Goal: Information Seeking & Learning: Find contact information

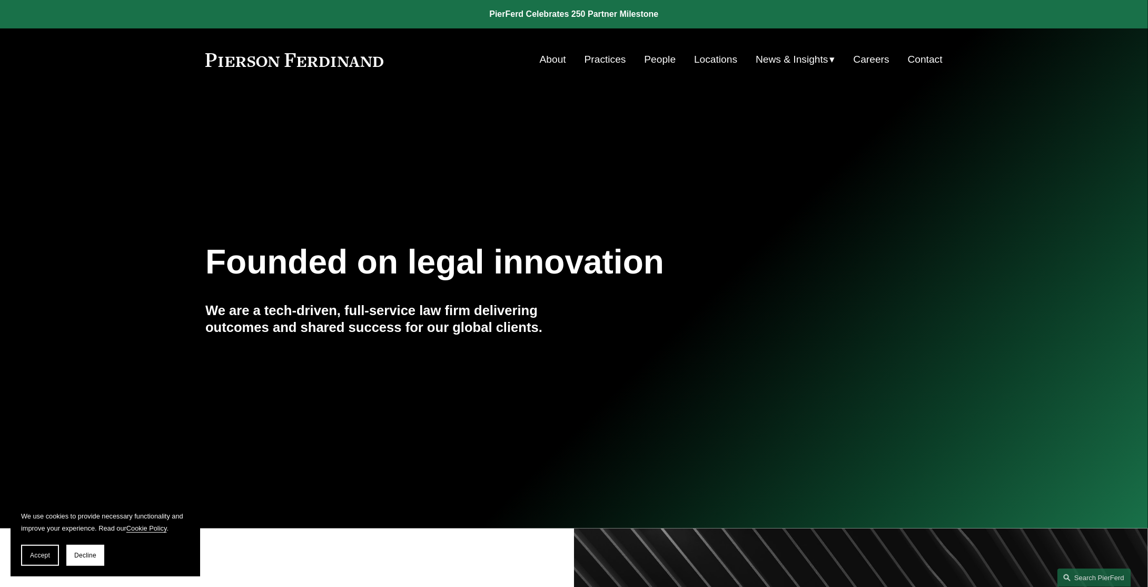
click at [648, 64] on link "People" at bounding box center [660, 59] width 32 height 20
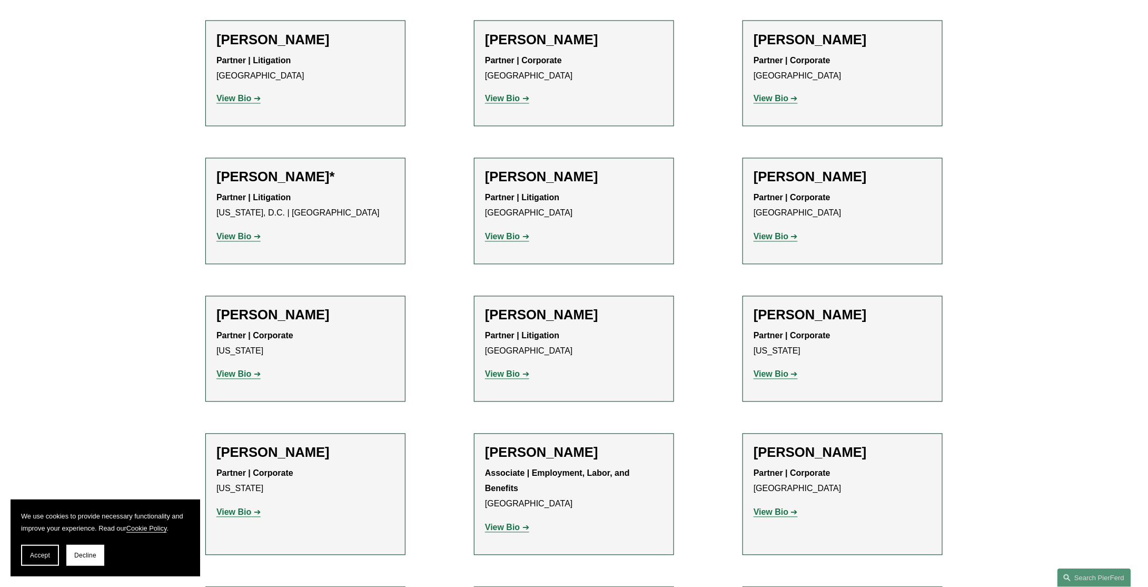
scroll to position [5059, 0]
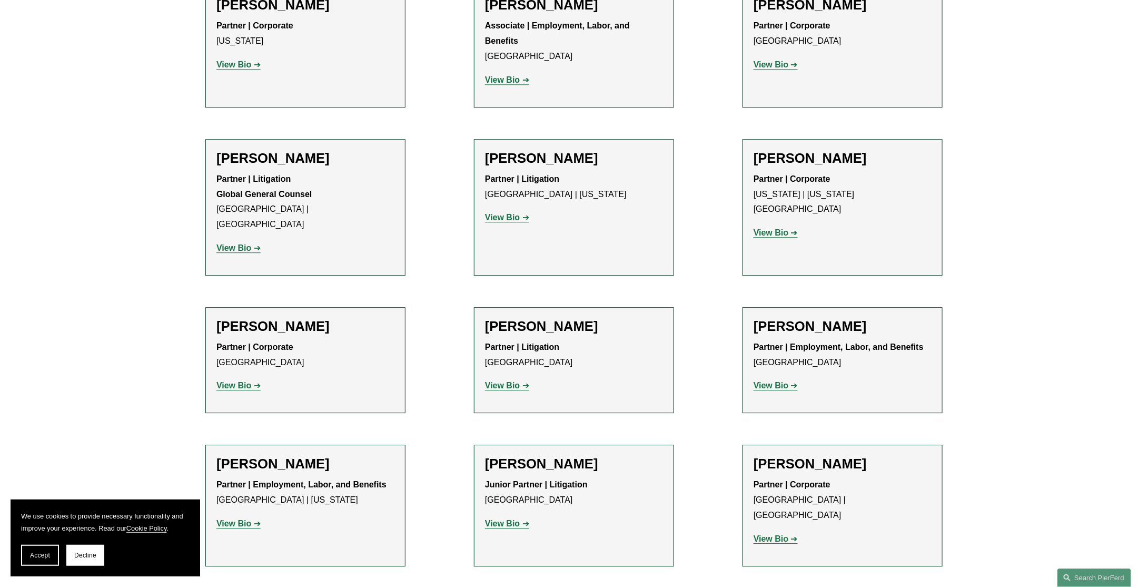
scroll to position [5480, 0]
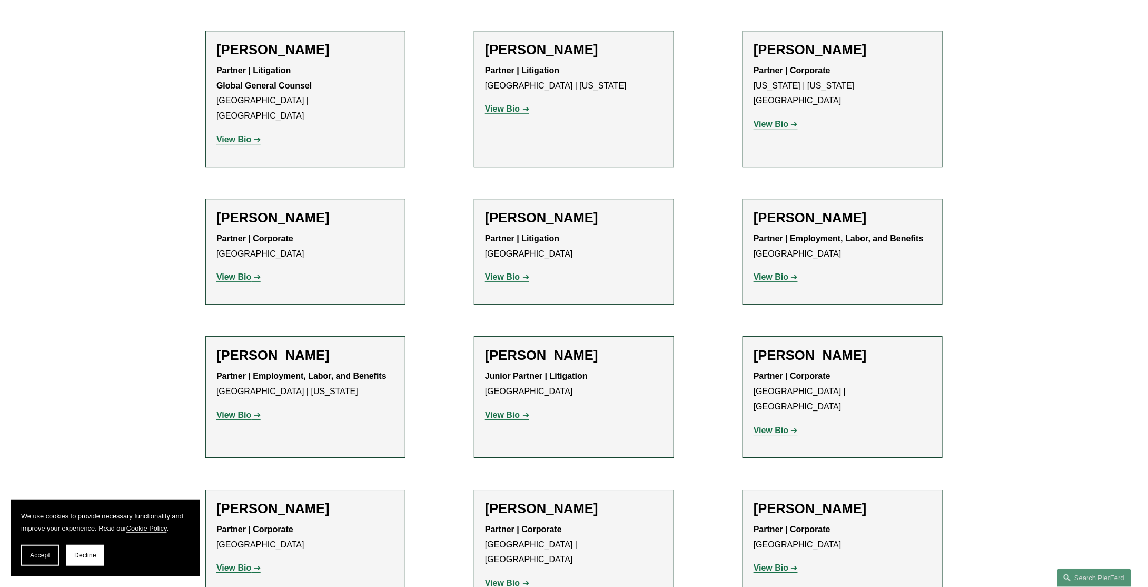
click at [238, 563] on strong "View Bio" at bounding box center [233, 567] width 35 height 9
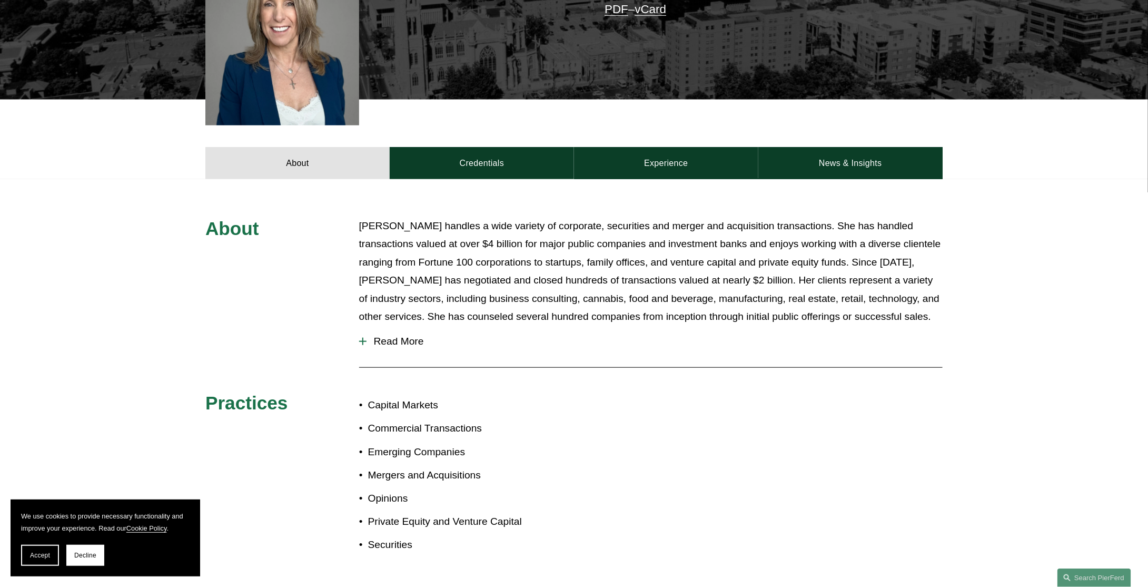
scroll to position [211, 0]
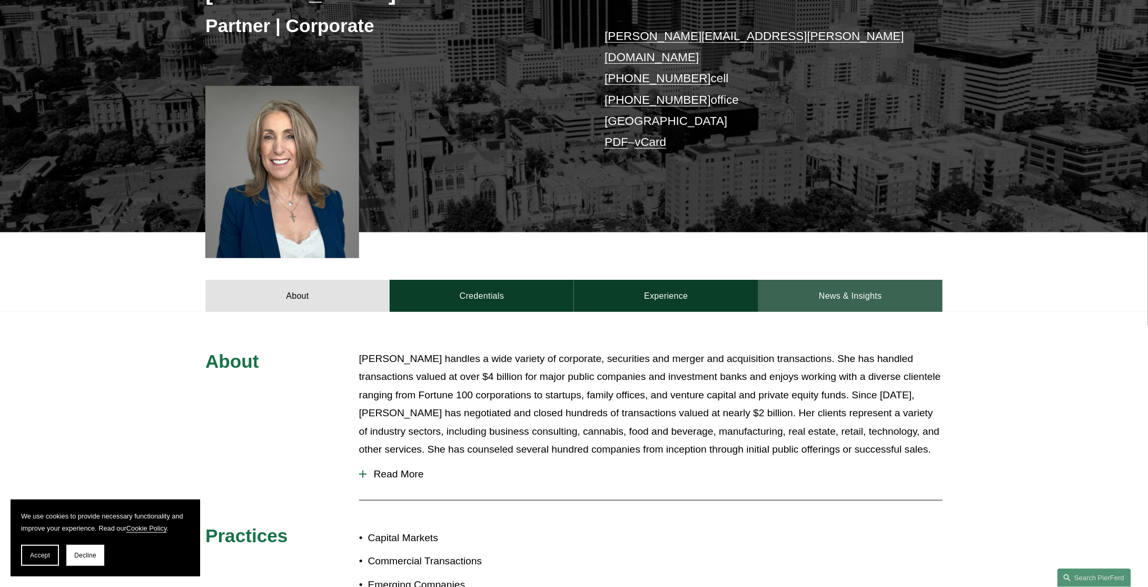
click at [862, 280] on link "News & Insights" at bounding box center [850, 296] width 184 height 32
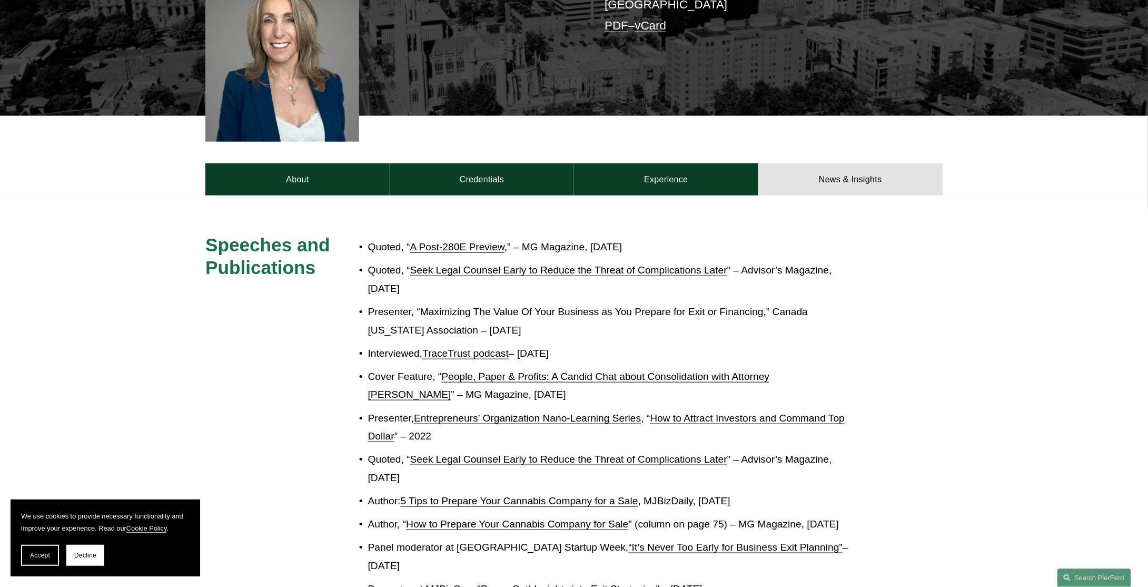
scroll to position [158, 0]
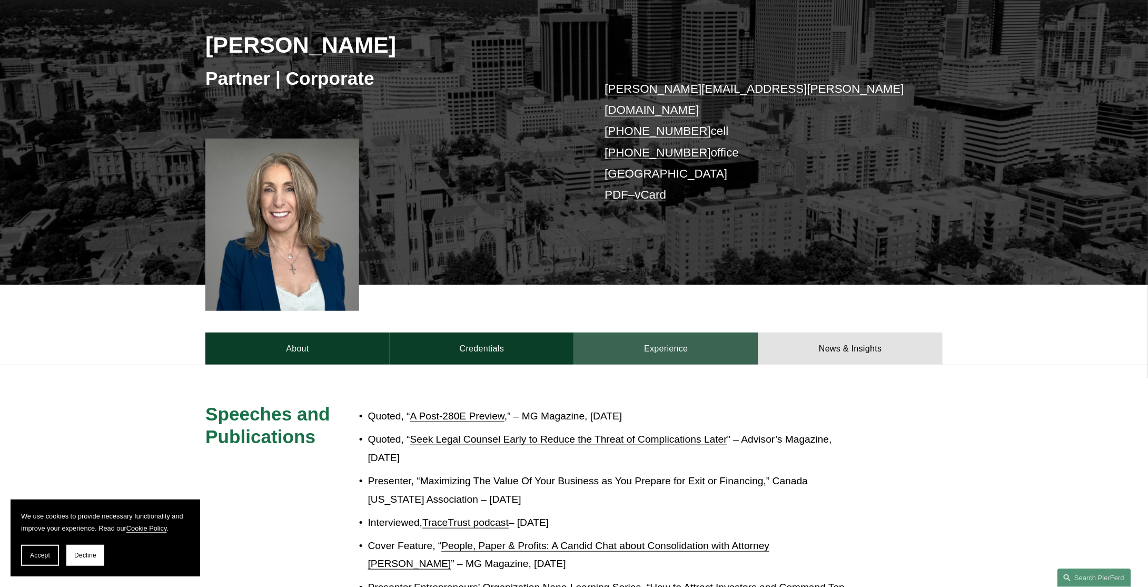
click at [683, 332] on link "Experience" at bounding box center [666, 348] width 184 height 32
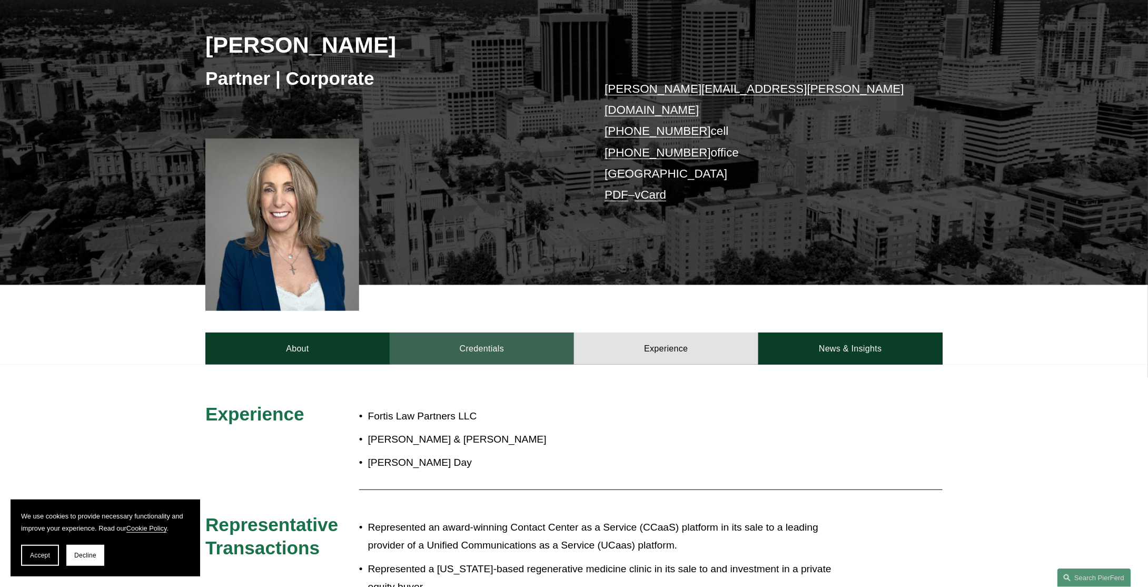
click at [497, 332] on link "Credentials" at bounding box center [482, 348] width 184 height 32
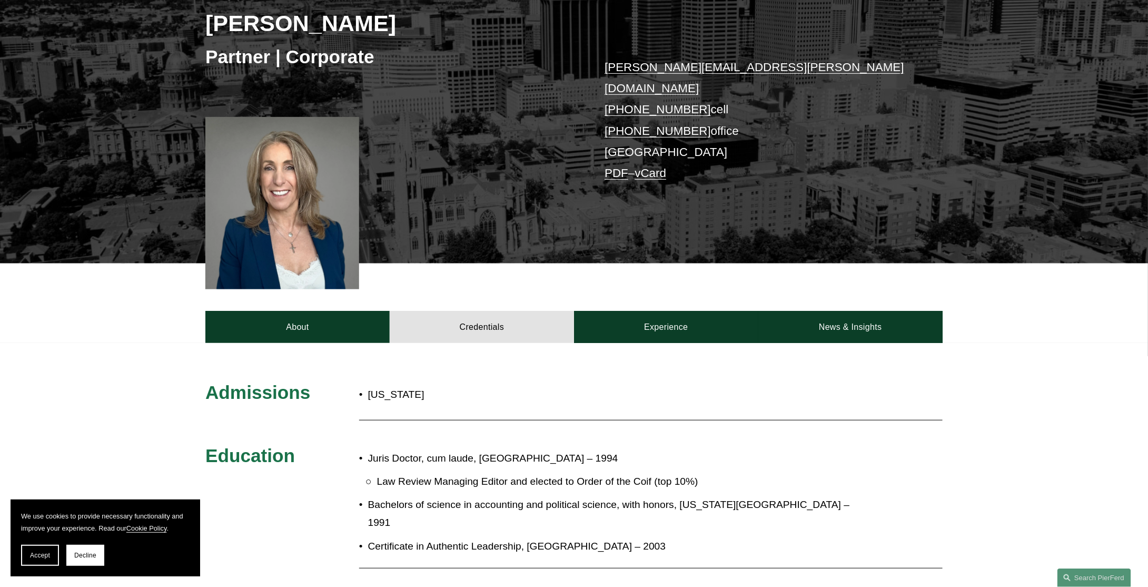
scroll to position [0, 0]
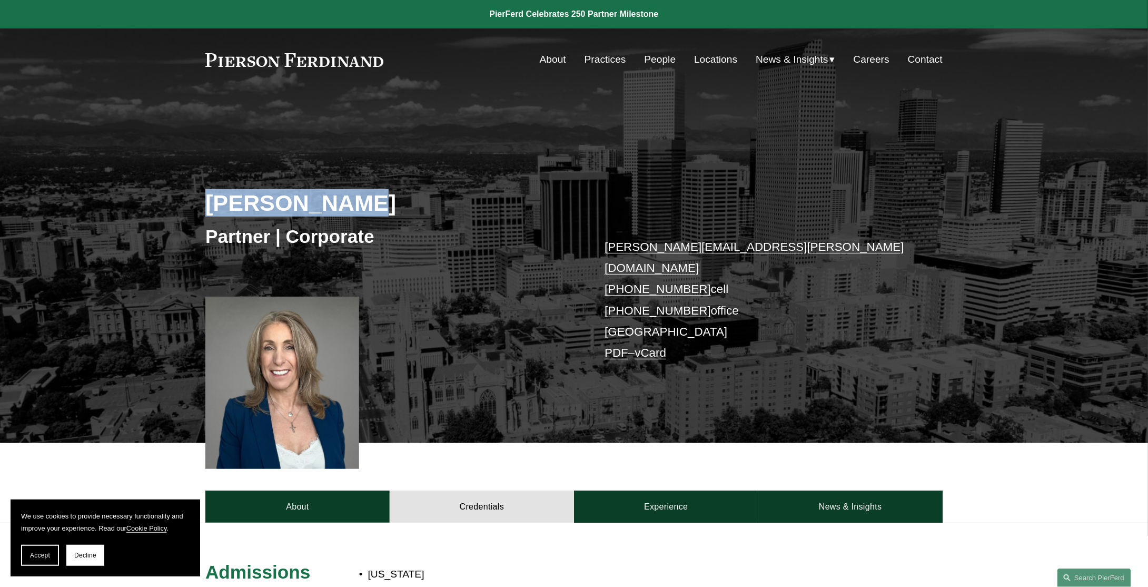
drag, startPoint x: 207, startPoint y: 194, endPoint x: 359, endPoint y: 193, distance: 151.7
click at [359, 193] on h2 "Julie Herzog" at bounding box center [389, 202] width 369 height 27
copy h2 "Julie Herzog"
